Goal: Use online tool/utility: Utilize a website feature to perform a specific function

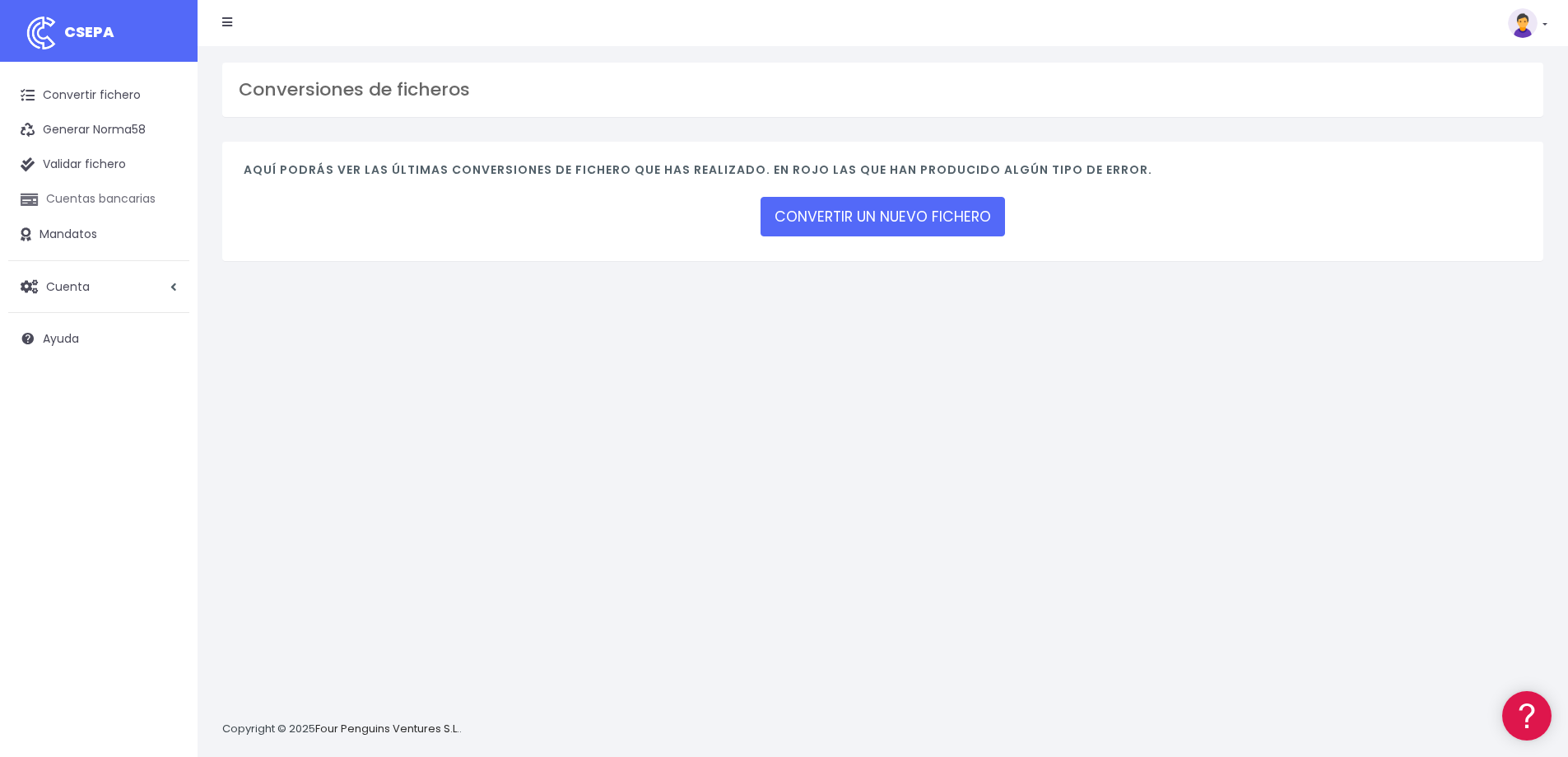
click at [78, 199] on link "Cuentas bancarias" at bounding box center [98, 199] width 181 height 35
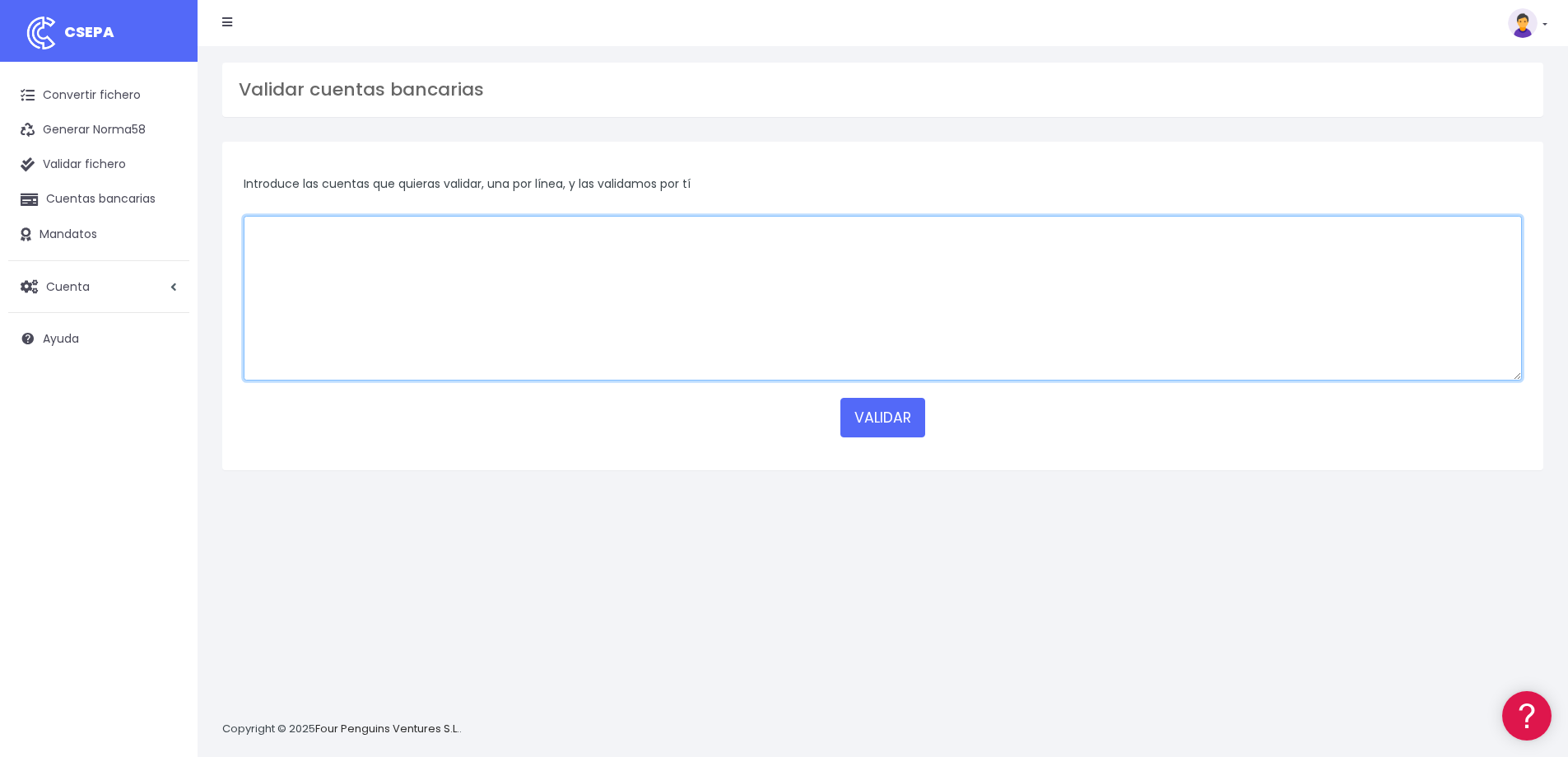
click at [528, 276] on textarea at bounding box center [883, 298] width 1278 height 165
paste textarea "ES49 1567 0001 450033039101"
type textarea "ES49 1567 0001 450033039101"
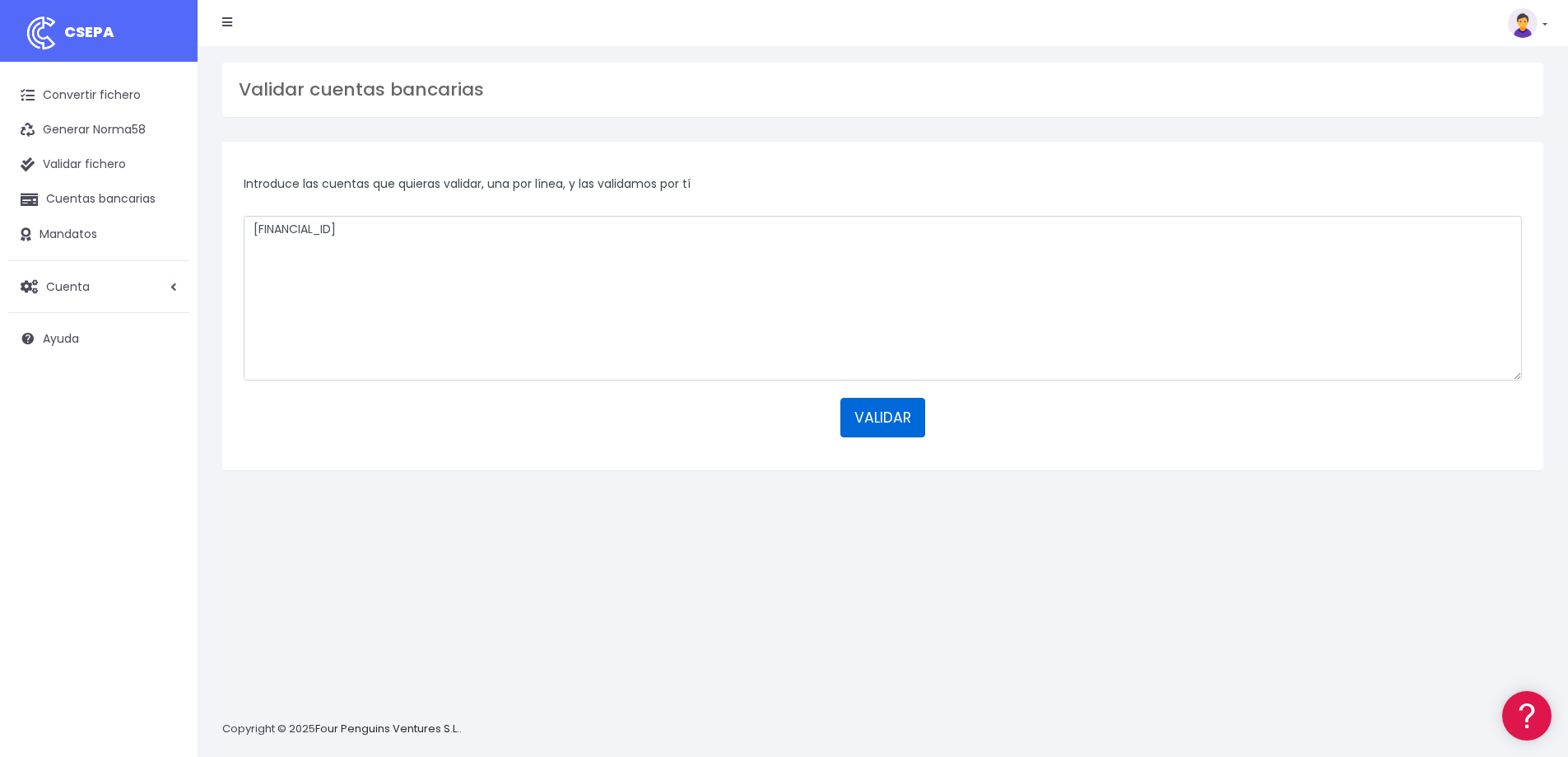
click at [863, 407] on button "VALIDAR" at bounding box center [882, 417] width 84 height 39
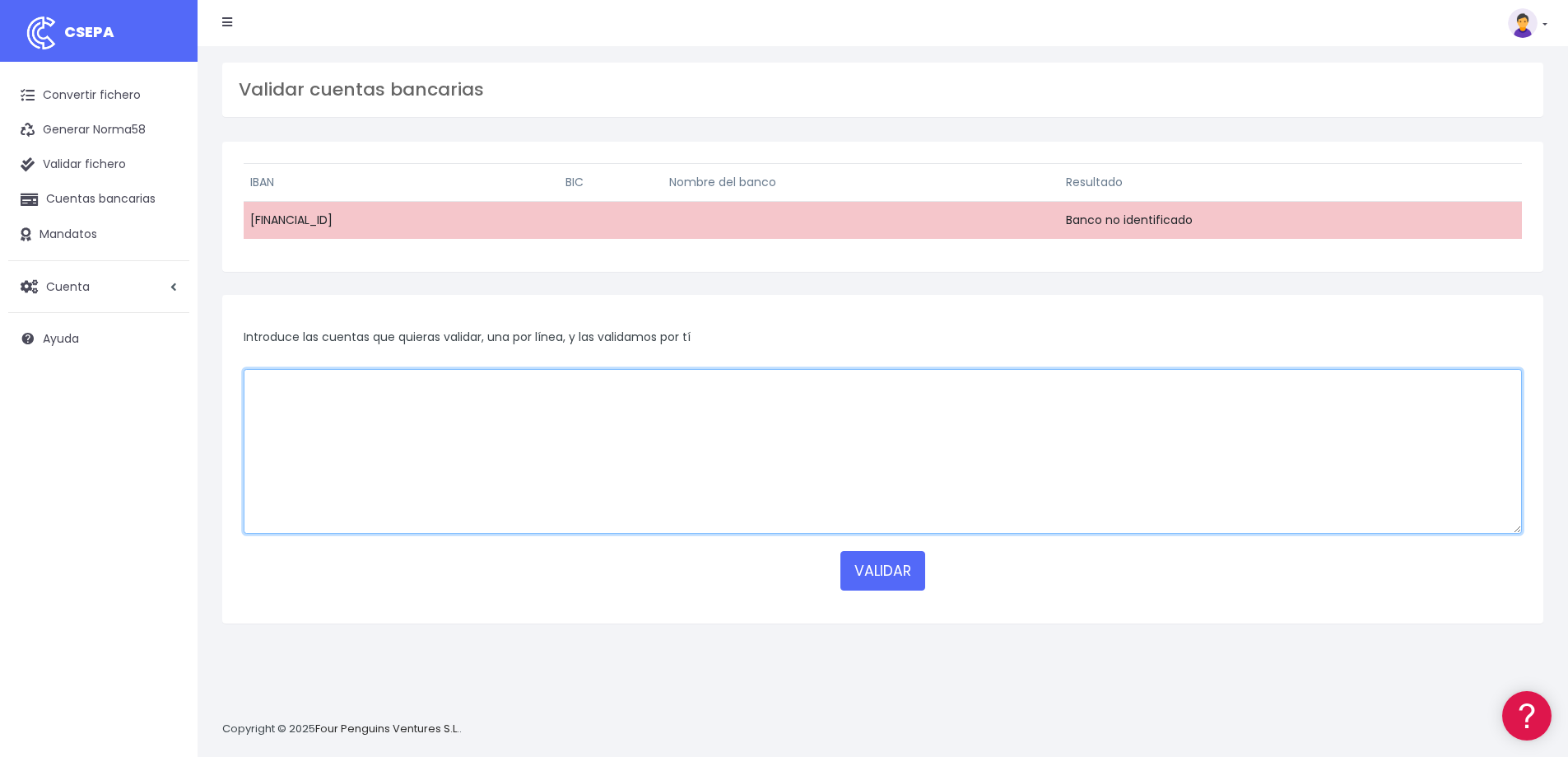
click at [325, 444] on textarea at bounding box center [883, 451] width 1278 height 165
paste textarea "ES49 1567 0001 450033039101"
type textarea "ES49 1567 0001 450033039101"
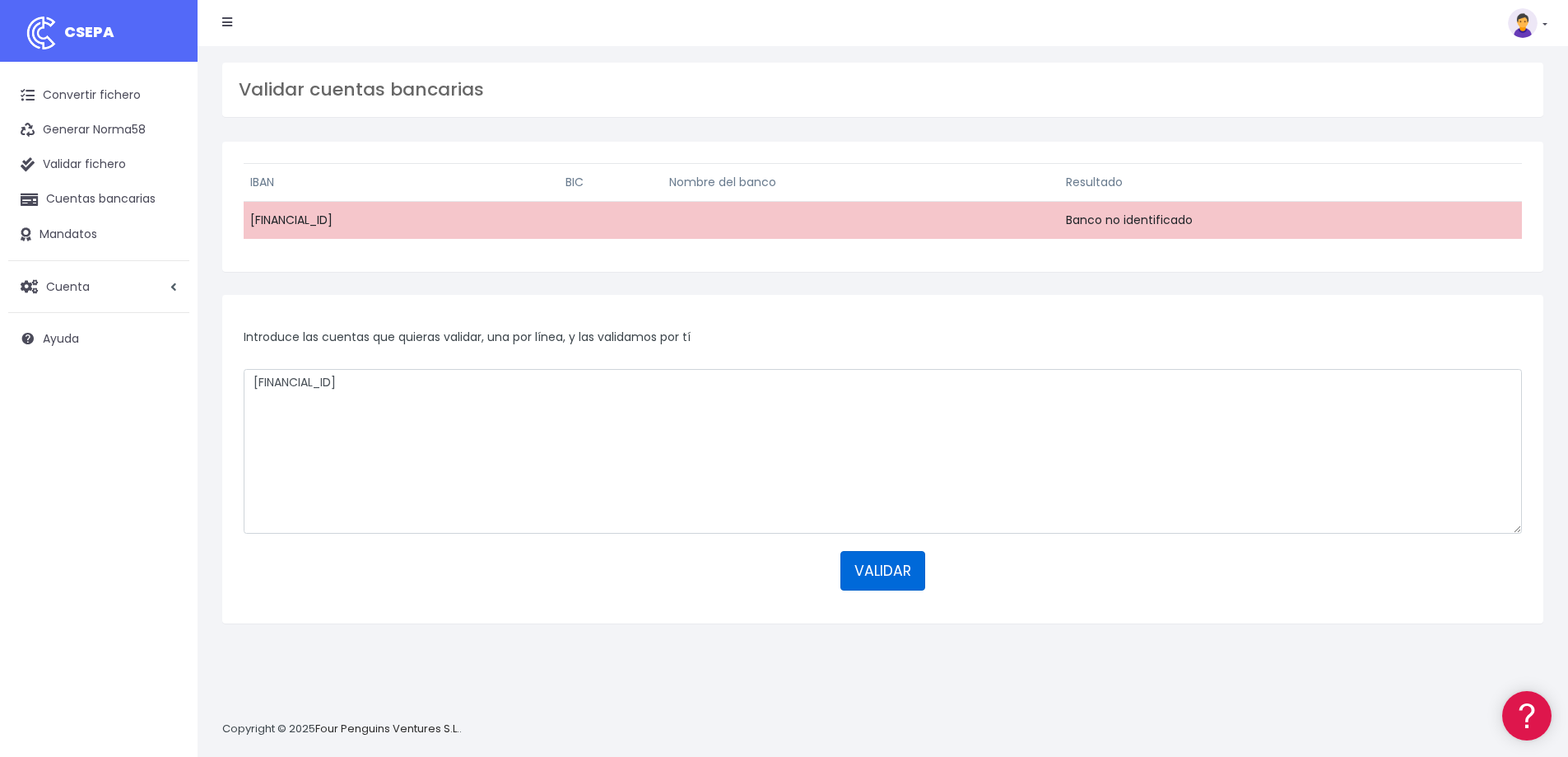
click at [902, 571] on button "VALIDAR" at bounding box center [882, 570] width 84 height 39
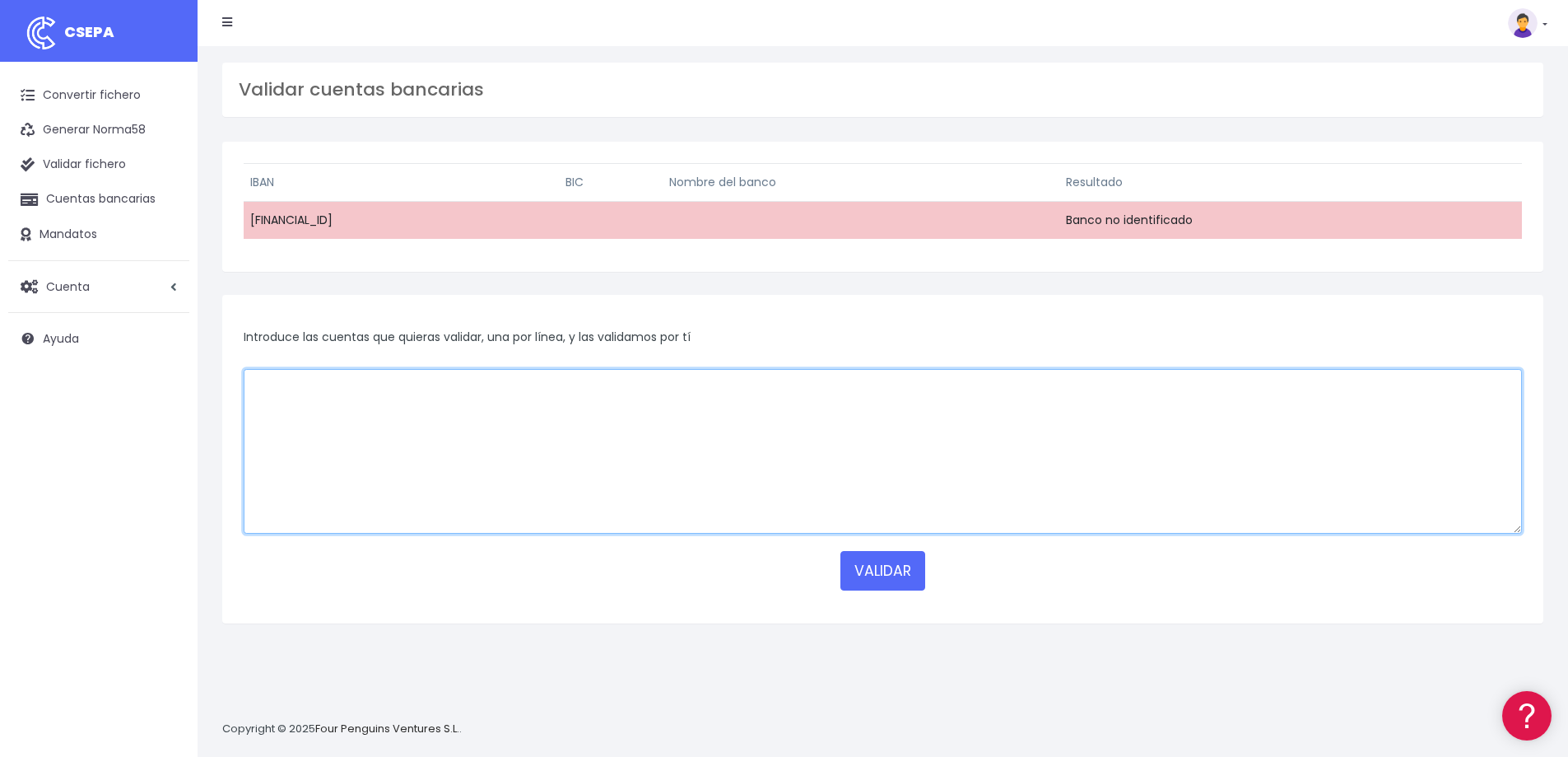
click at [521, 399] on textarea at bounding box center [883, 451] width 1278 height 165
paste textarea "[FINANCIAL_ID]"
type textarea "[FINANCIAL_ID]"
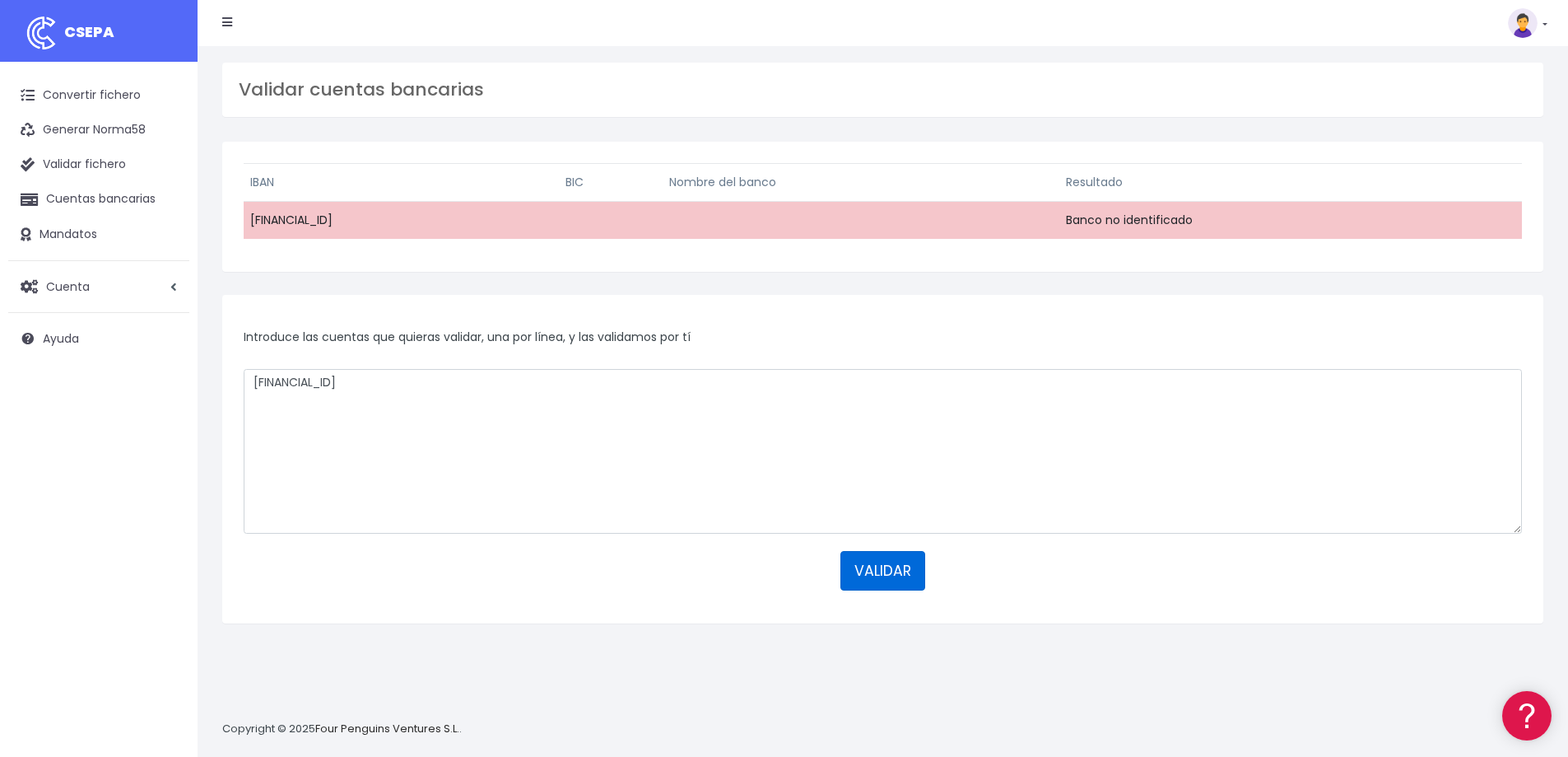
click at [891, 564] on button "VALIDAR" at bounding box center [882, 570] width 84 height 39
